Goal: Check status: Check status

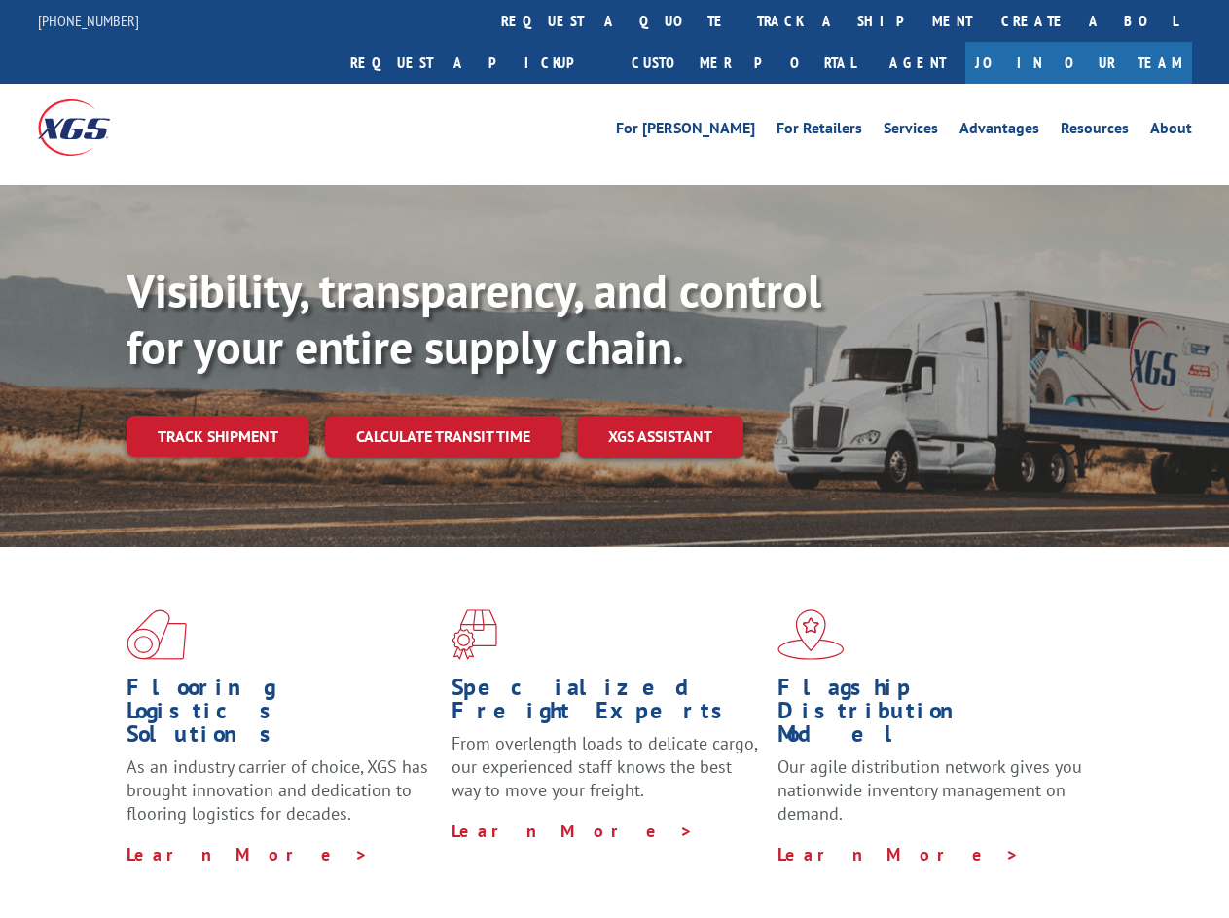
click at [614, 458] on div "Visibility, transparency, and control for your entire supply chain. Track shipm…" at bounding box center [678, 399] width 1103 height 272
click at [743, 20] on link "track a shipment" at bounding box center [865, 21] width 244 height 42
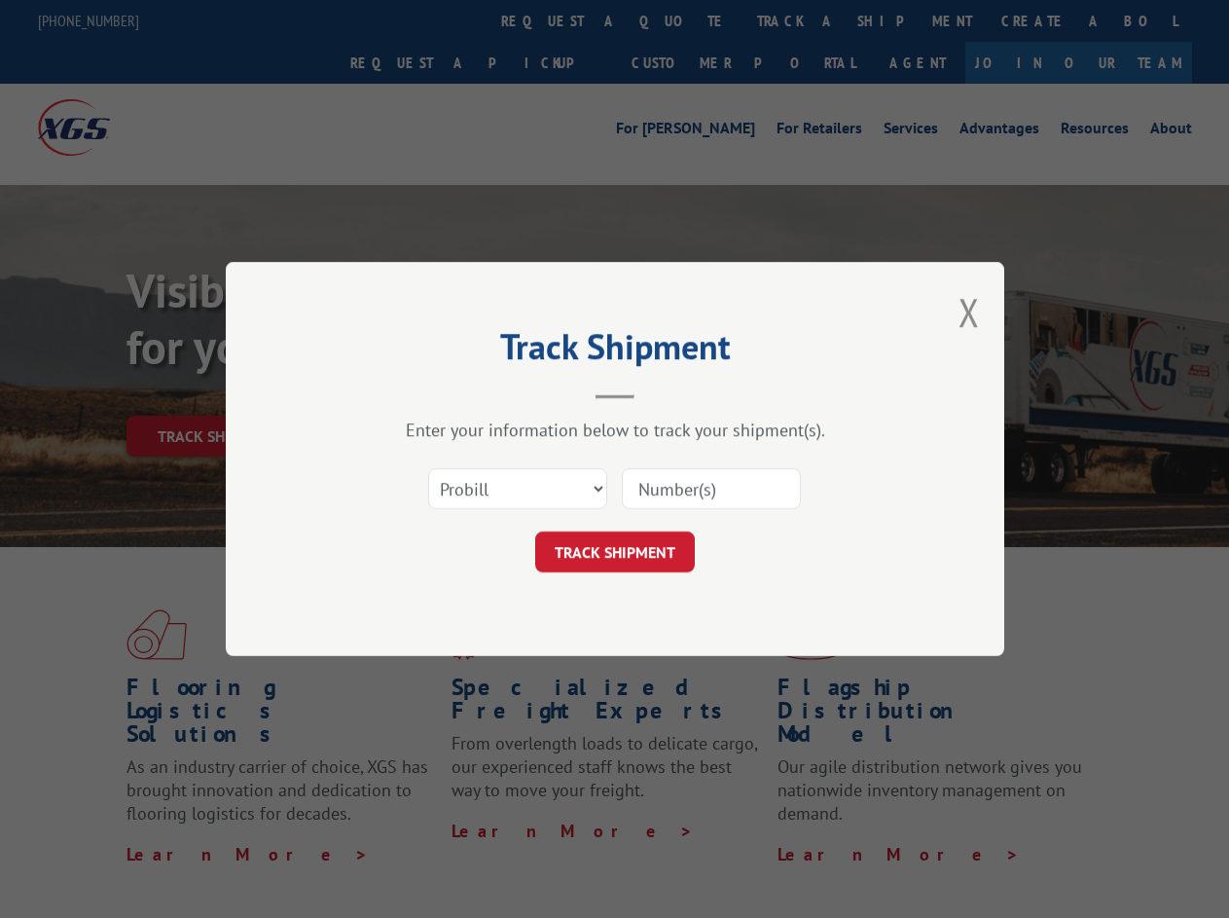
click at [679, 20] on div "Track Shipment Enter your information below to track your shipment(s). Select c…" at bounding box center [614, 459] width 1229 height 918
click at [801, 20] on div "Track Shipment Enter your information below to track your shipment(s). Select c…" at bounding box center [614, 459] width 1229 height 918
click at [217, 393] on div "Track Shipment Enter your information below to track your shipment(s). Select c…" at bounding box center [614, 459] width 1229 height 918
click at [442, 393] on header "Track Shipment" at bounding box center [615, 366] width 584 height 66
click at [661, 393] on header "Track Shipment" at bounding box center [615, 366] width 584 height 66
